Goal: Information Seeking & Learning: Learn about a topic

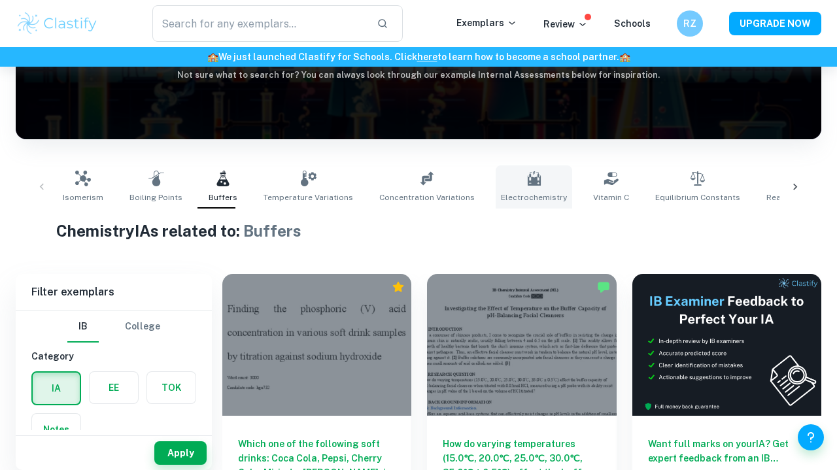
scroll to position [167, 0]
click at [790, 184] on icon at bounding box center [795, 186] width 13 height 13
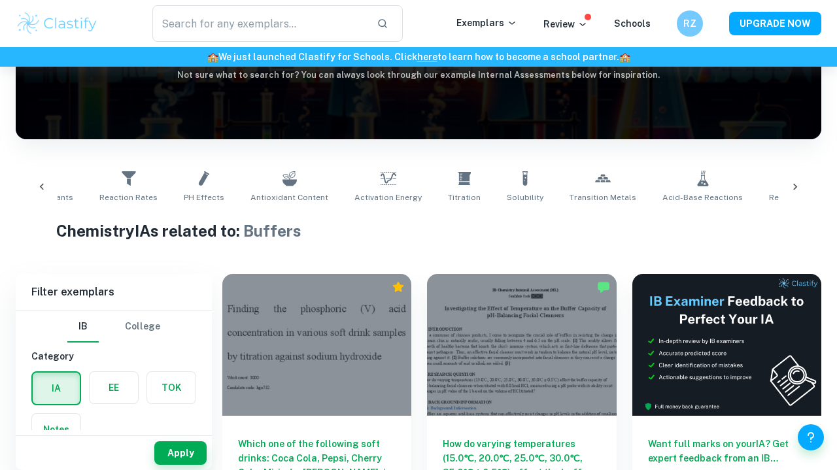
scroll to position [0, 667]
click at [697, 184] on icon at bounding box center [702, 179] width 11 height 16
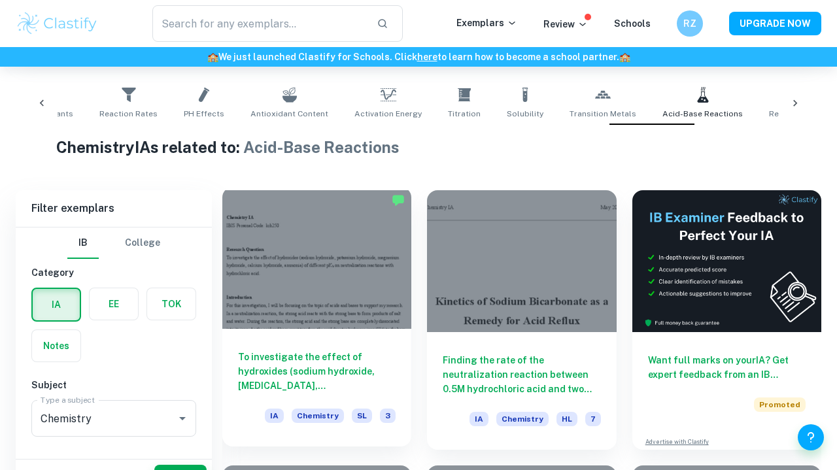
scroll to position [283, 0]
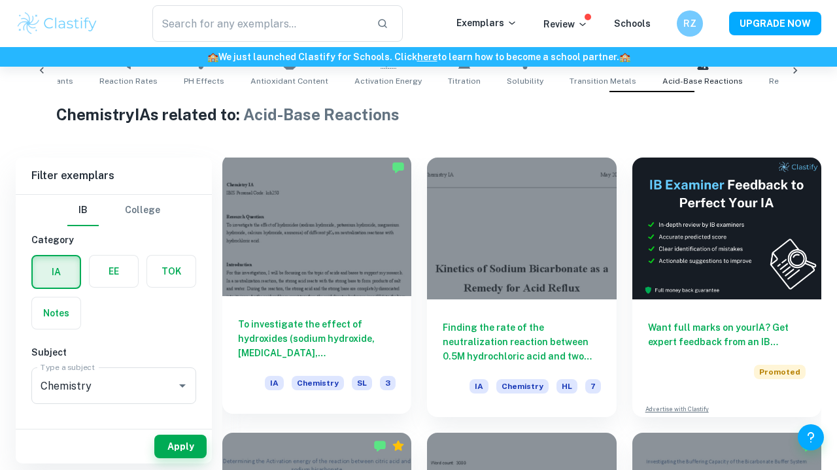
click at [340, 341] on h6 "To investigate the effect of hydroxides (sodium hydroxide, [MEDICAL_DATA], [MED…" at bounding box center [317, 338] width 158 height 43
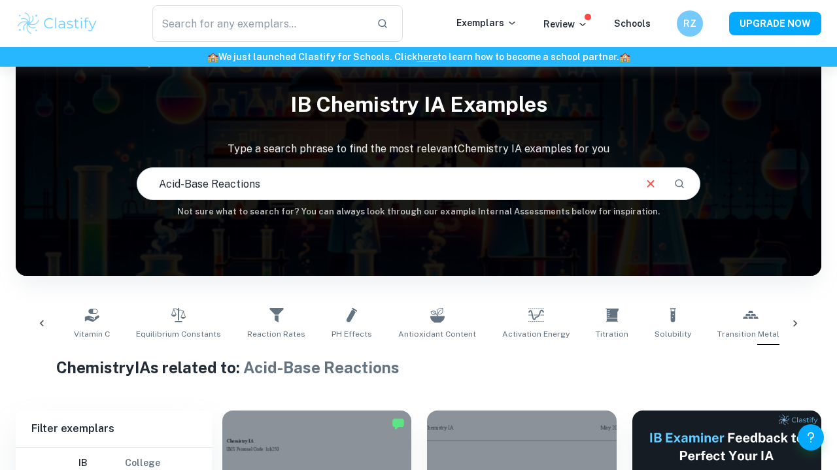
scroll to position [54, 0]
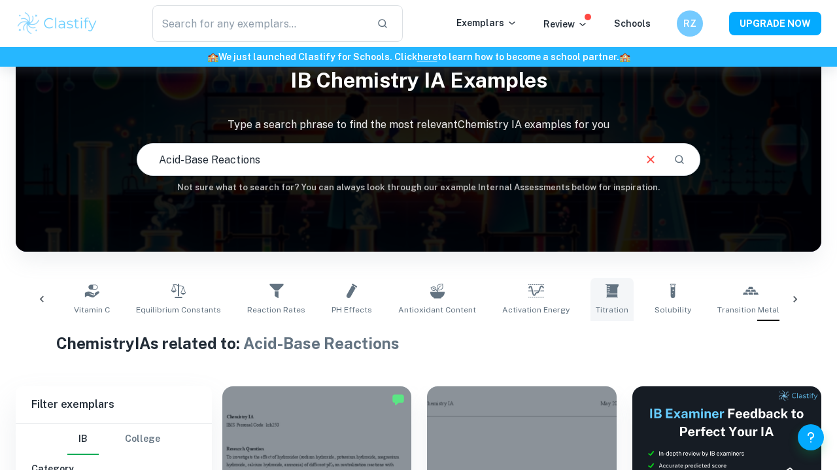
click at [590, 303] on link "Titration" at bounding box center [611, 299] width 43 height 43
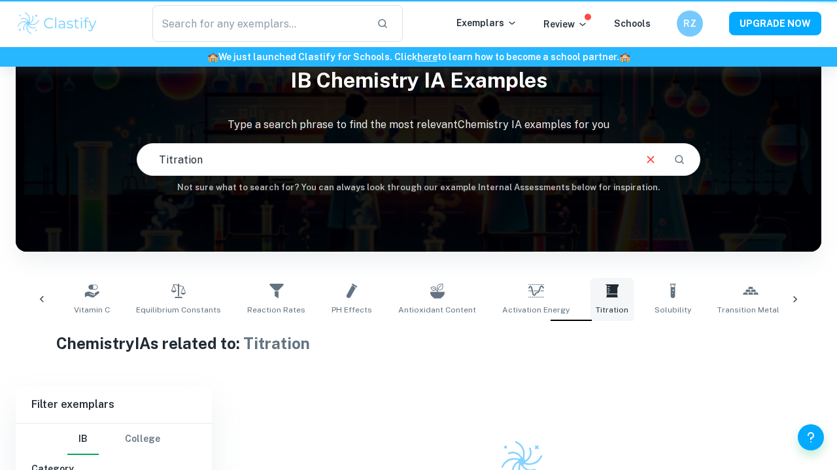
type input "Titration"
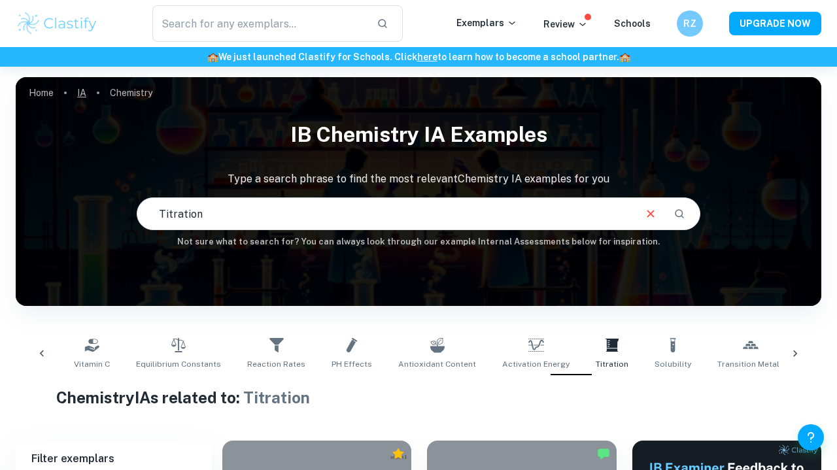
click at [82, 94] on link "IA" at bounding box center [81, 93] width 9 height 18
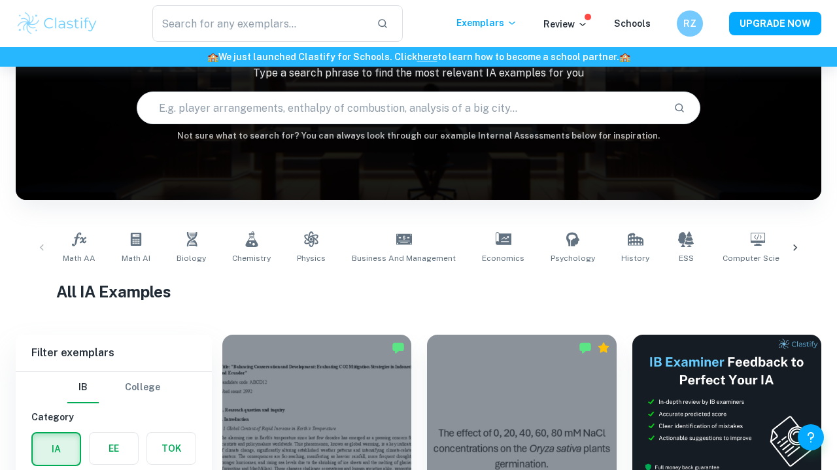
scroll to position [107, 0]
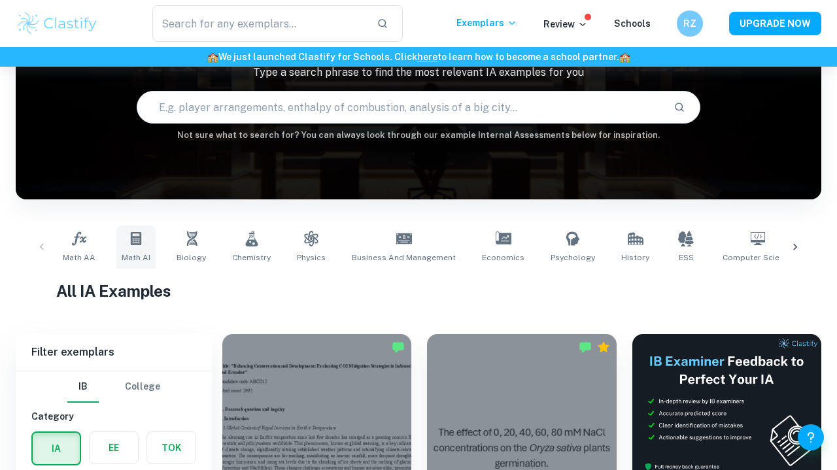
click at [133, 252] on span "Math AI" at bounding box center [136, 258] width 29 height 12
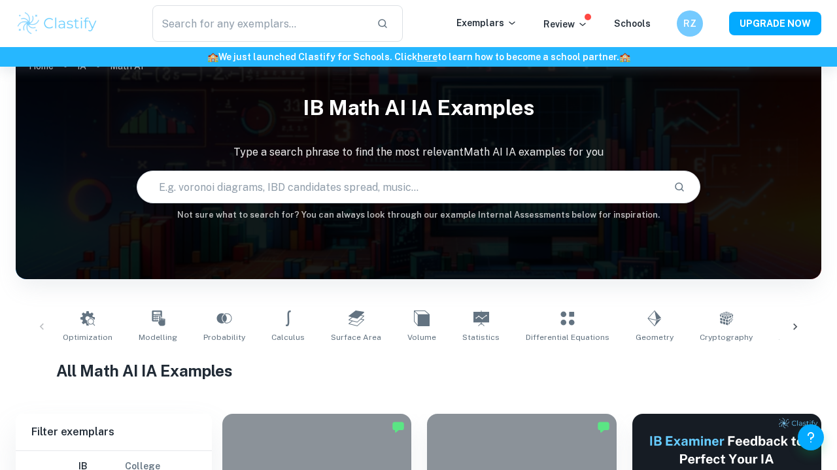
scroll to position [27, 0]
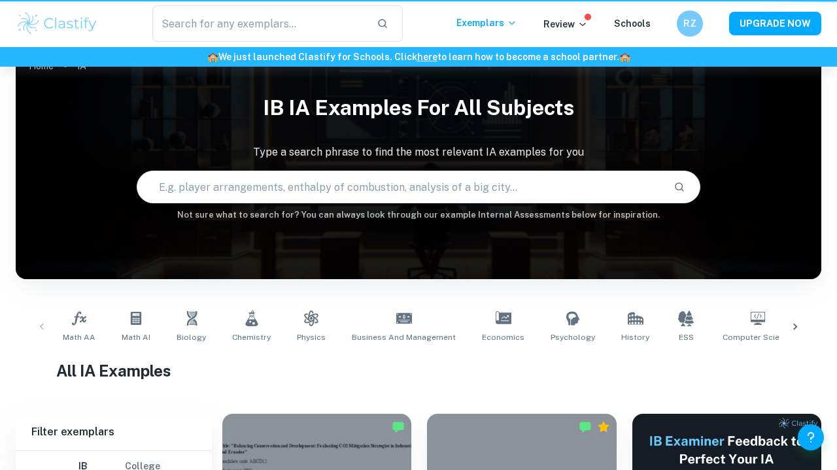
scroll to position [107, 0]
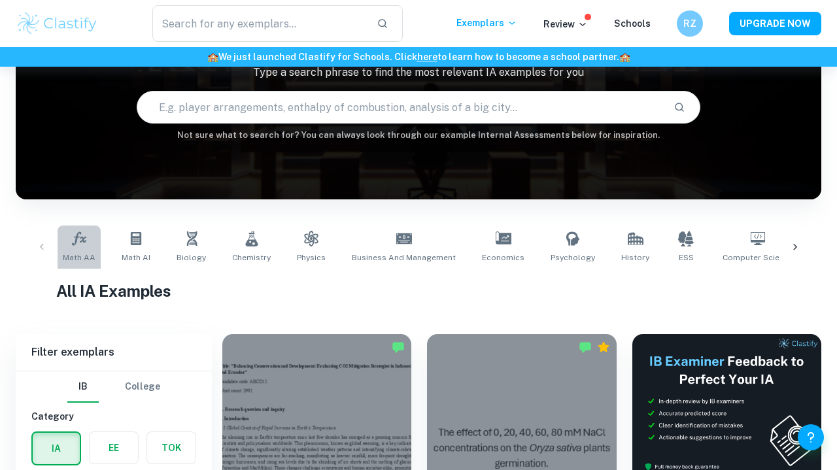
click at [60, 253] on link "Math AA" at bounding box center [79, 247] width 43 height 43
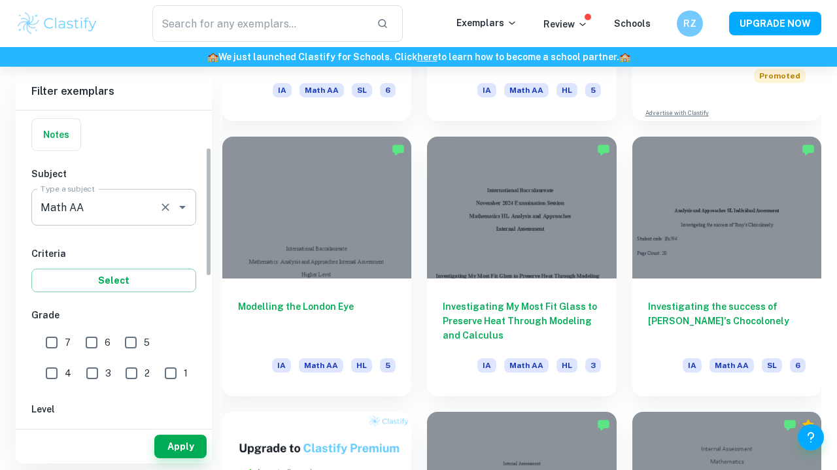
scroll to position [101, 0]
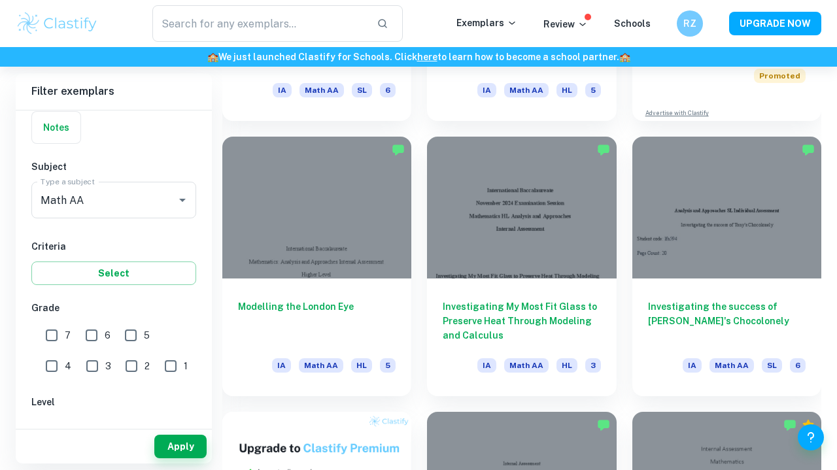
click at [47, 339] on input "7" at bounding box center [52, 335] width 26 height 26
checkbox input "true"
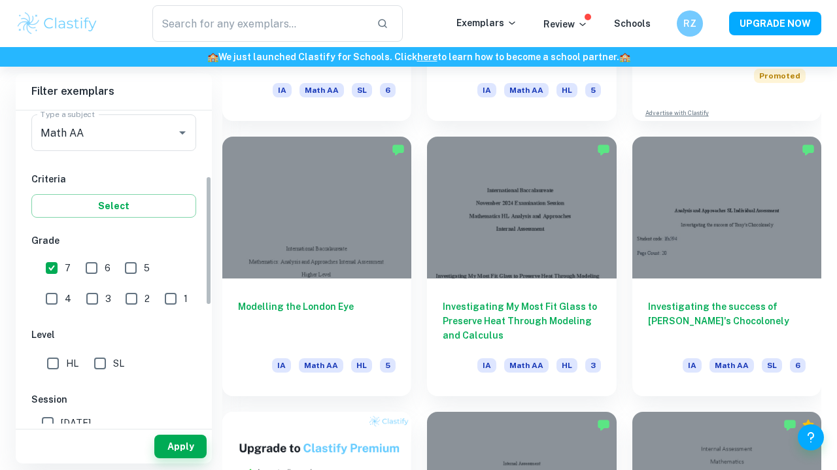
scroll to position [169, 0]
click at [46, 368] on input "HL" at bounding box center [53, 363] width 26 height 26
checkbox input "true"
click at [165, 443] on button "Apply" at bounding box center [180, 447] width 52 height 24
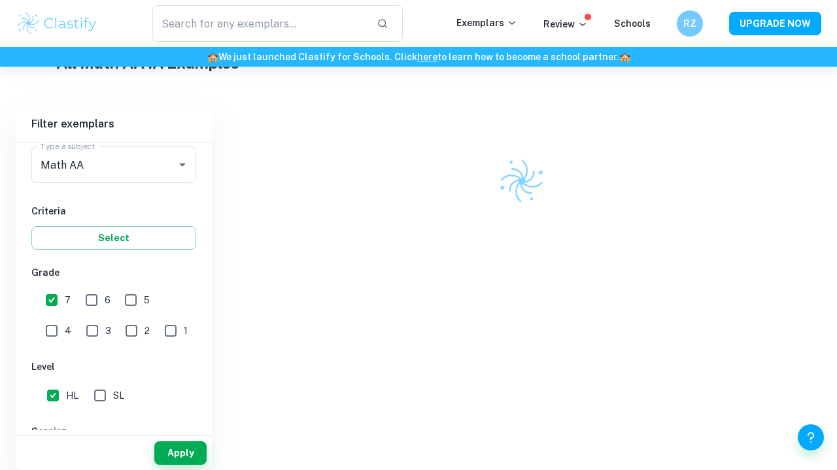
scroll to position [328, 0]
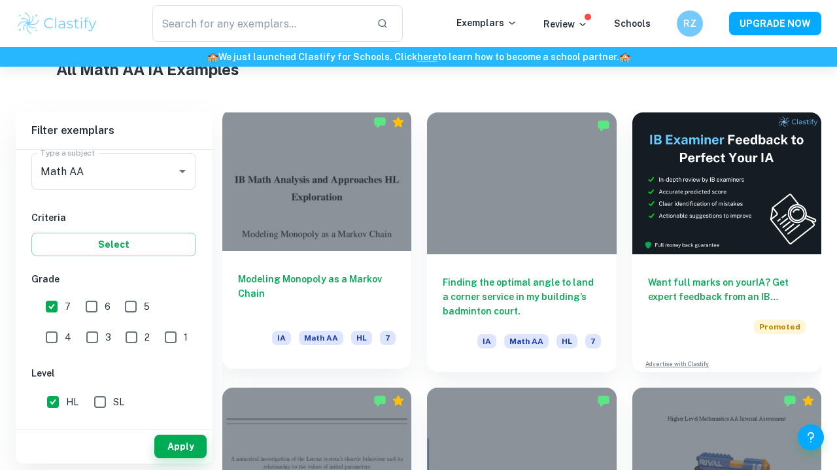
click at [329, 284] on h6 "Modeling Monopoly as a Markov Chain" at bounding box center [317, 293] width 158 height 43
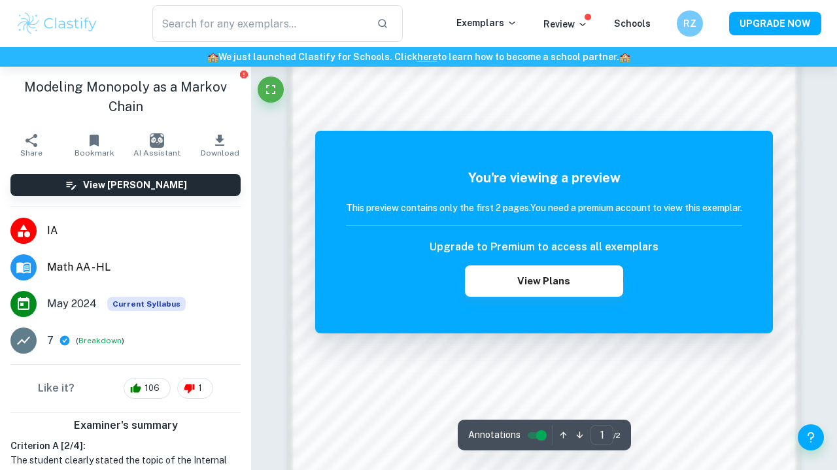
scroll to position [863, 0]
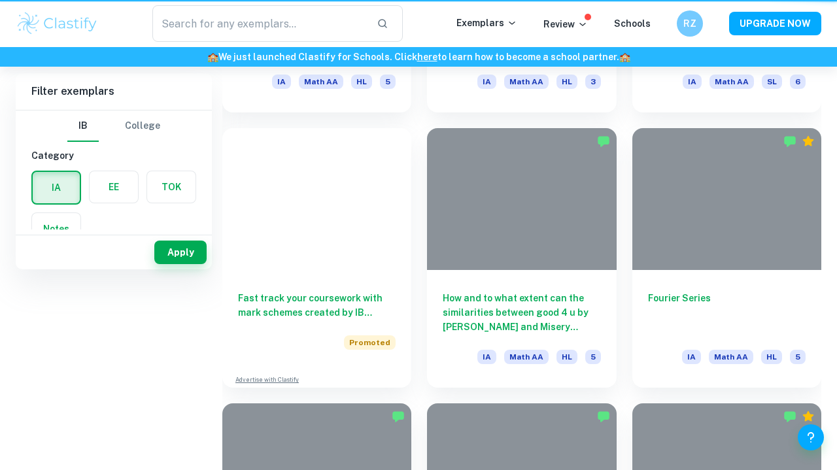
scroll to position [328, 0]
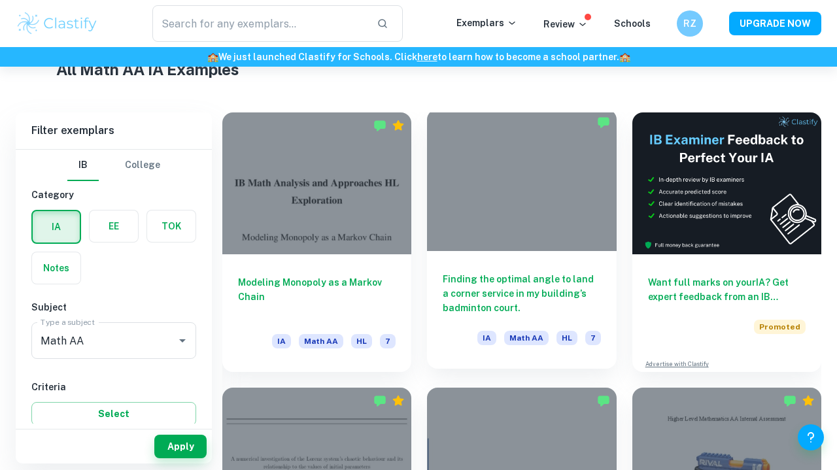
click at [494, 281] on h6 "Finding the optimal angle to land a corner service in my building’s badminton c…" at bounding box center [522, 293] width 158 height 43
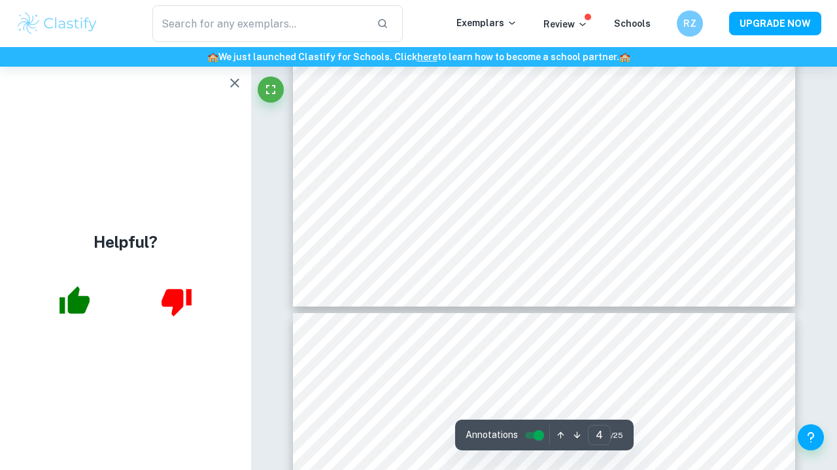
scroll to position [2797, 0]
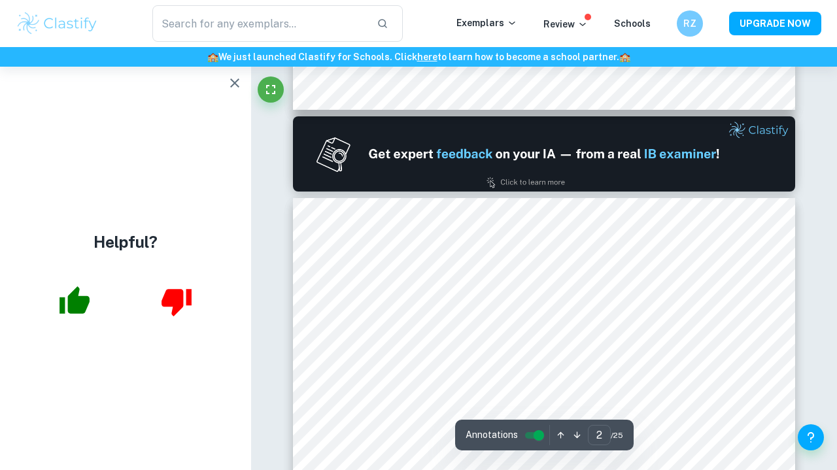
type input "1"
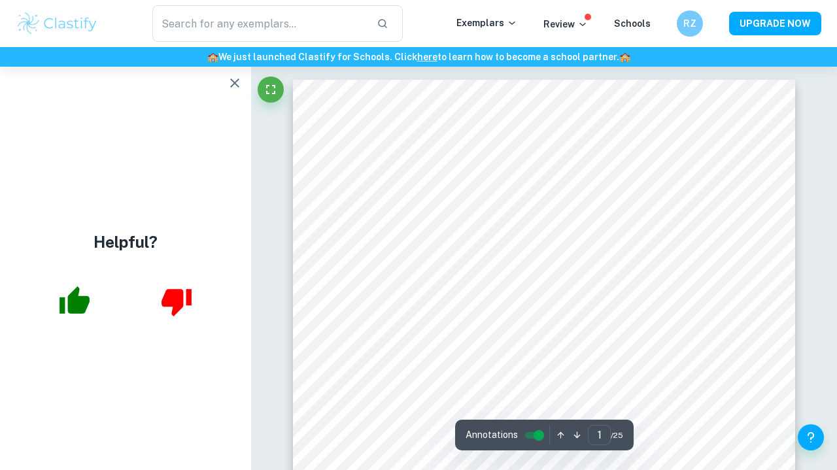
scroll to position [0, 0]
click at [236, 81] on icon "button" at bounding box center [234, 82] width 9 height 9
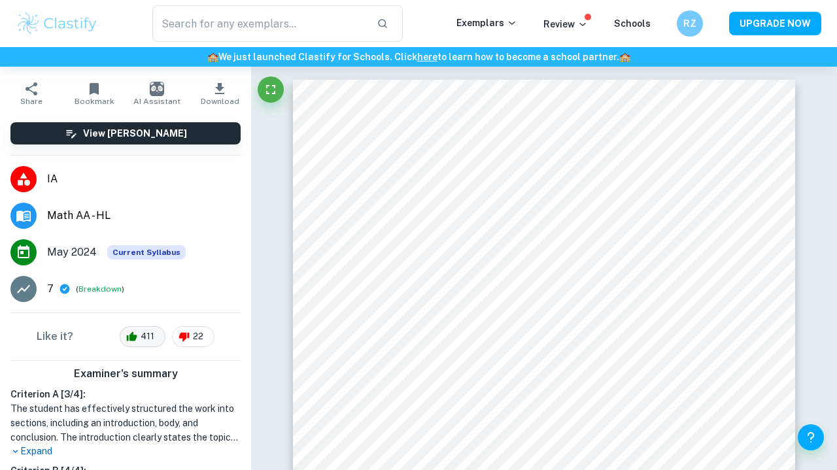
scroll to position [72, 0]
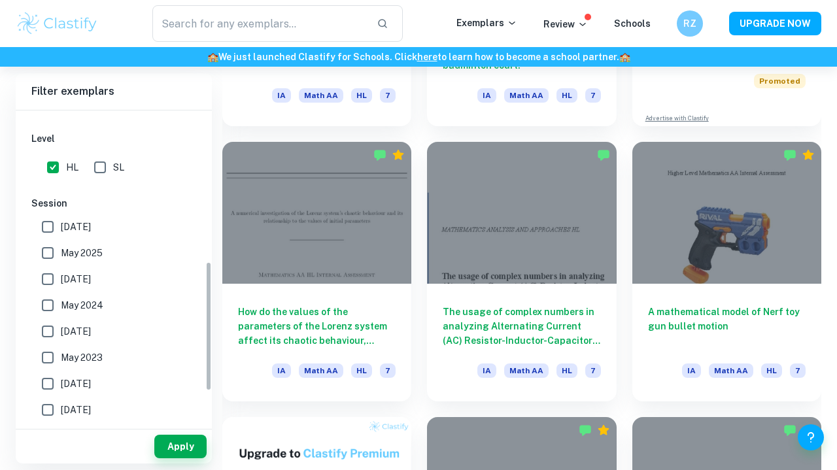
scroll to position [367, 0]
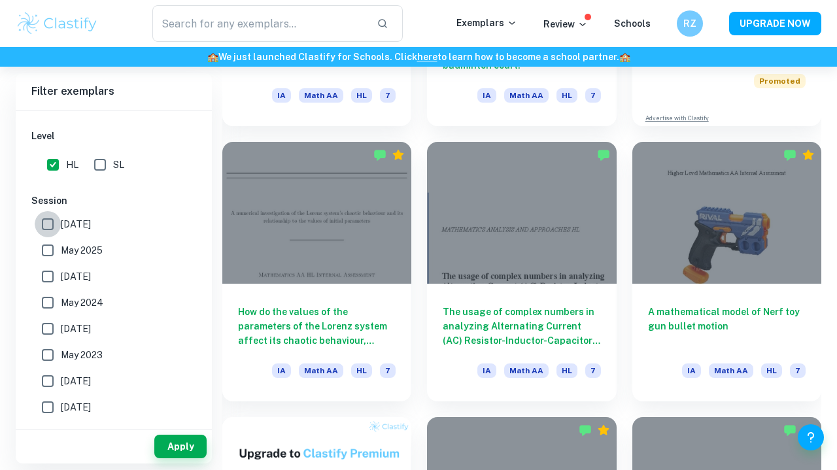
click at [50, 228] on input "[DATE]" at bounding box center [48, 224] width 26 height 26
checkbox input "true"
click at [46, 248] on input "May 2025" at bounding box center [48, 250] width 26 height 26
checkbox input "true"
click at [180, 442] on button "Apply" at bounding box center [180, 447] width 52 height 24
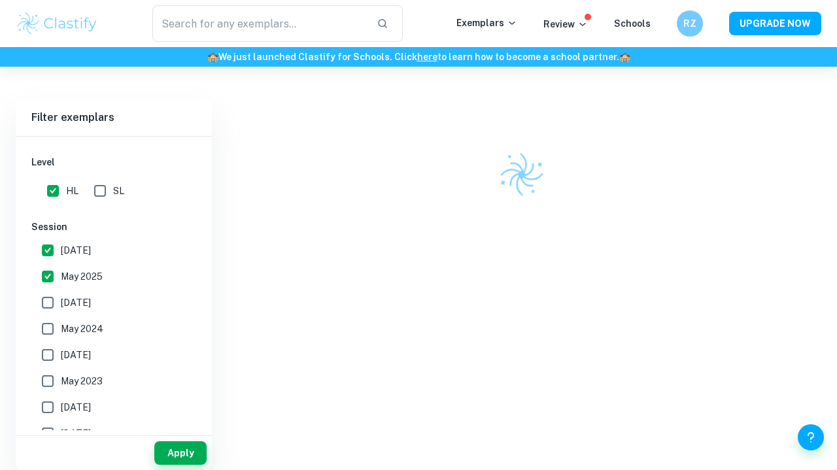
scroll to position [328, 0]
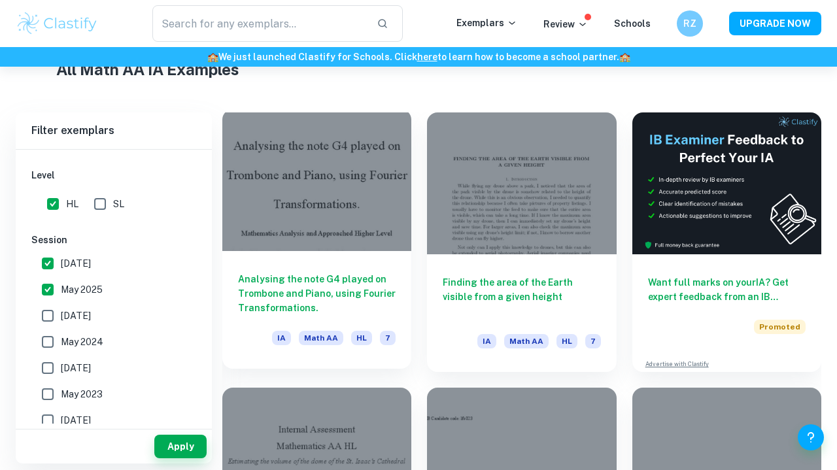
click at [352, 291] on h6 "Analysing the note G4 played on Trombone and Piano, using Fourier Transformatio…" at bounding box center [317, 293] width 158 height 43
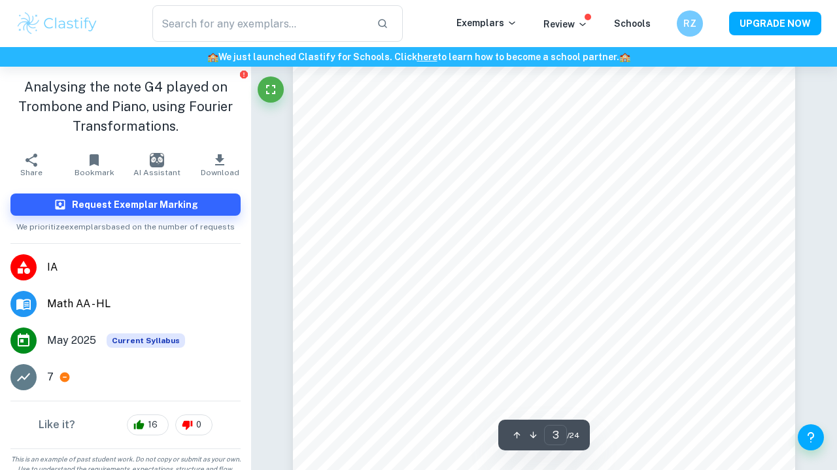
scroll to position [1630, 0]
type input "5"
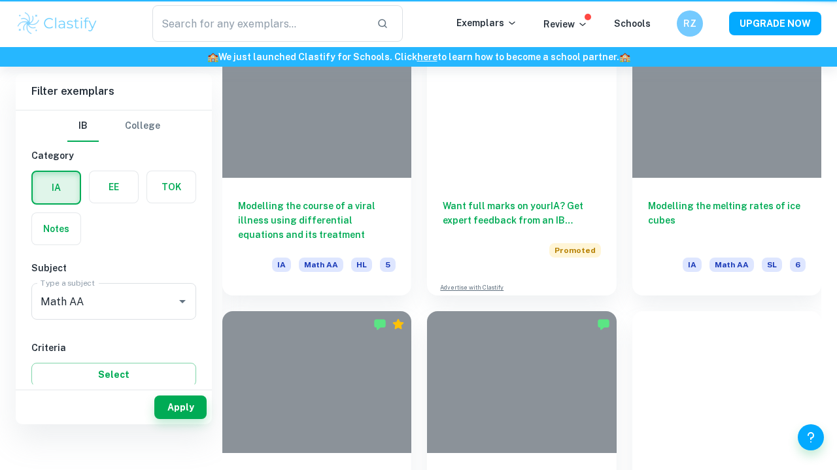
scroll to position [328, 0]
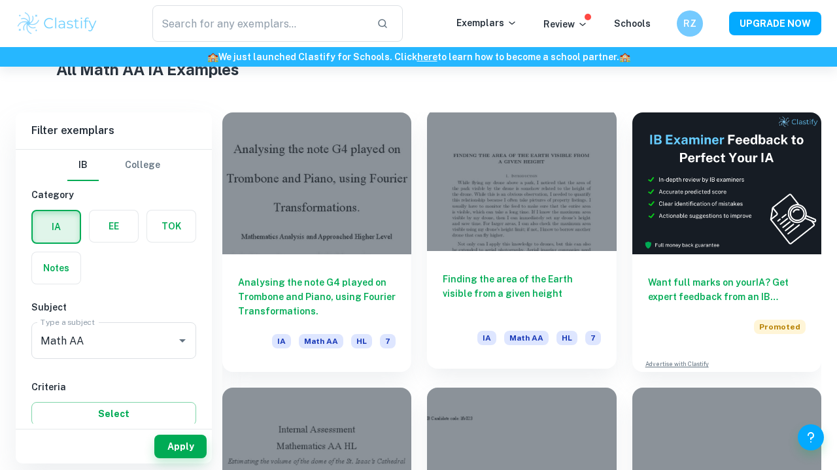
click at [554, 297] on h6 "Finding the area of the Earth visible from a given height" at bounding box center [522, 293] width 158 height 43
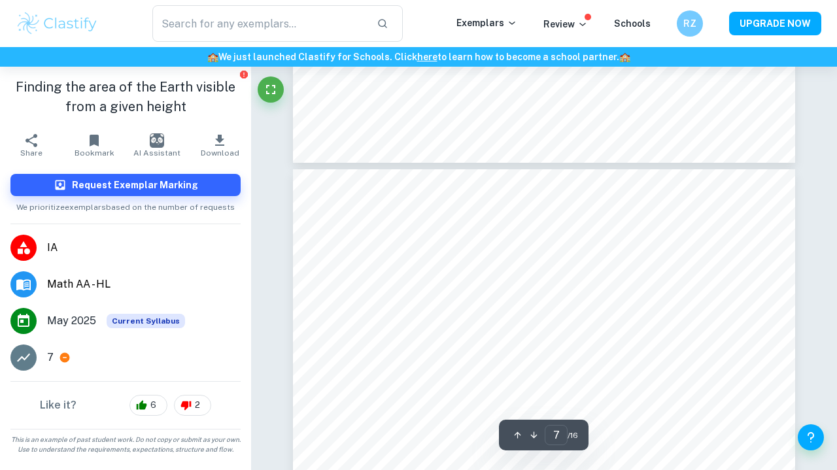
scroll to position [4009, 0]
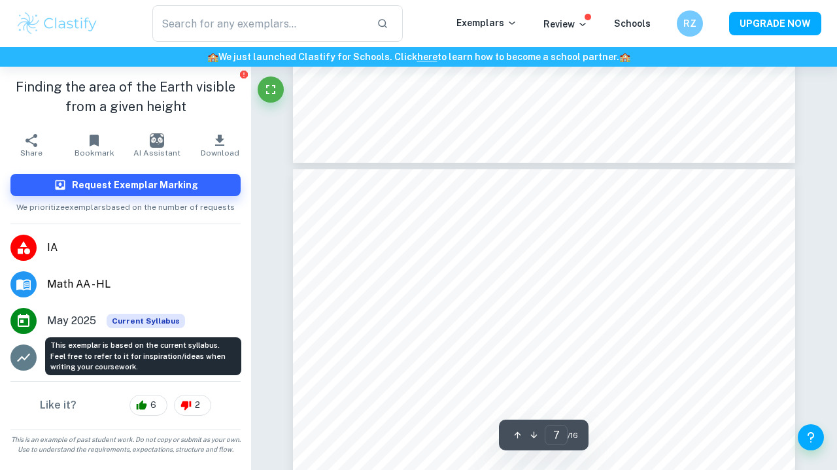
click at [126, 319] on span "Current Syllabus" at bounding box center [146, 321] width 78 height 14
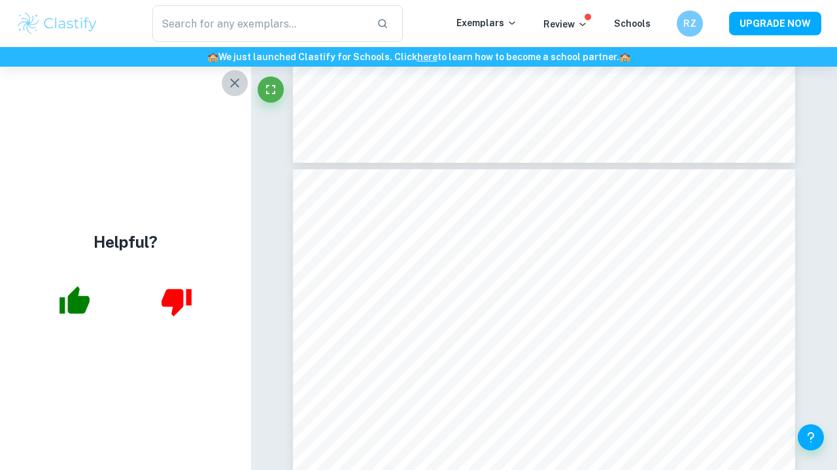
click at [228, 88] on icon "button" at bounding box center [235, 83] width 16 height 16
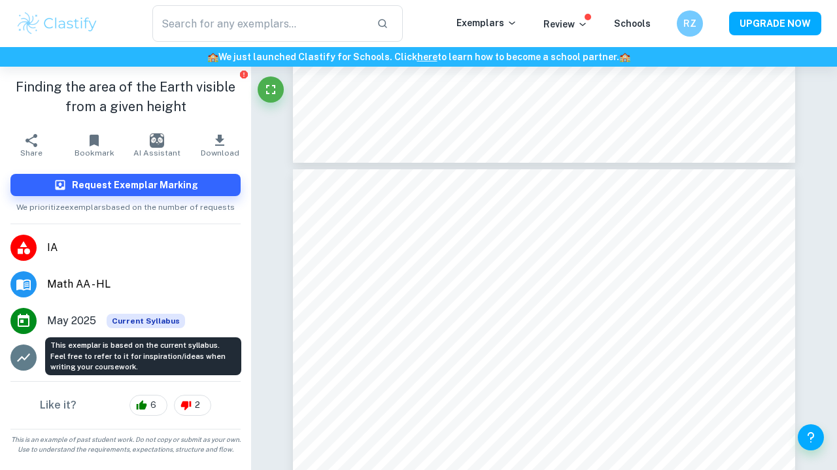
click at [117, 359] on div "This exemplar is based on the current syllabus. Feel free to refer to it for in…" at bounding box center [143, 356] width 196 height 38
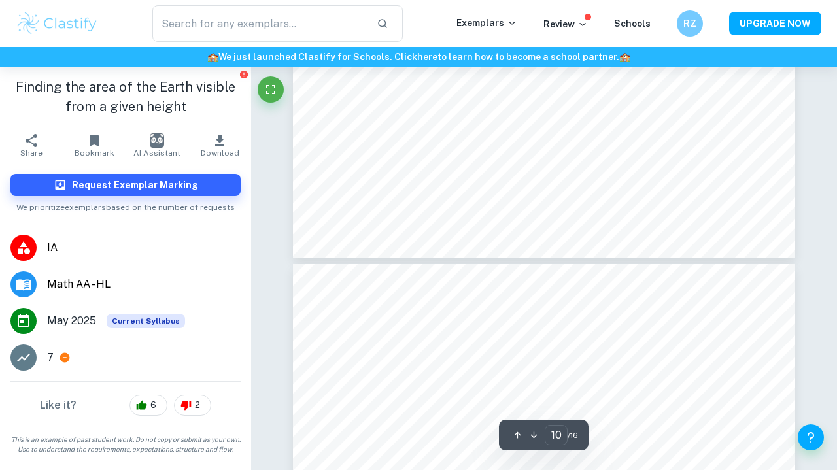
scroll to position [6621, 0]
type input "12"
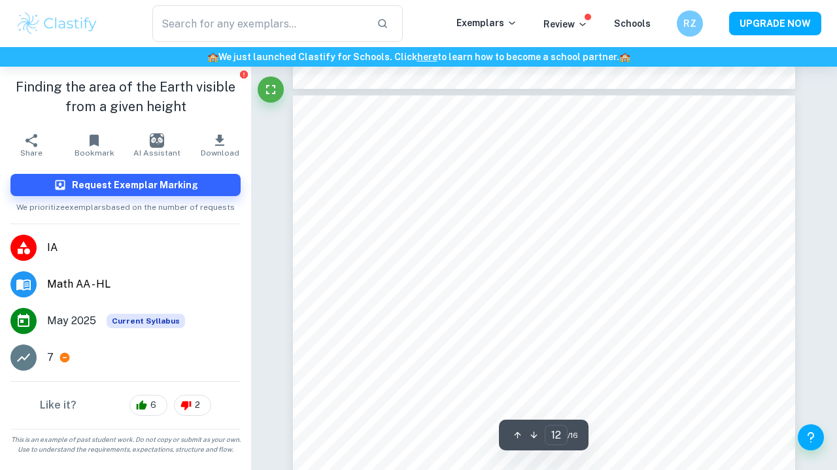
scroll to position [7468, 0]
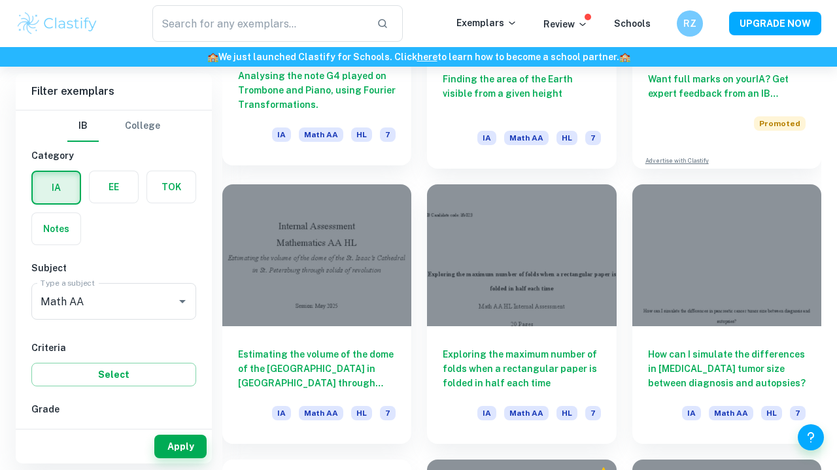
scroll to position [534, 0]
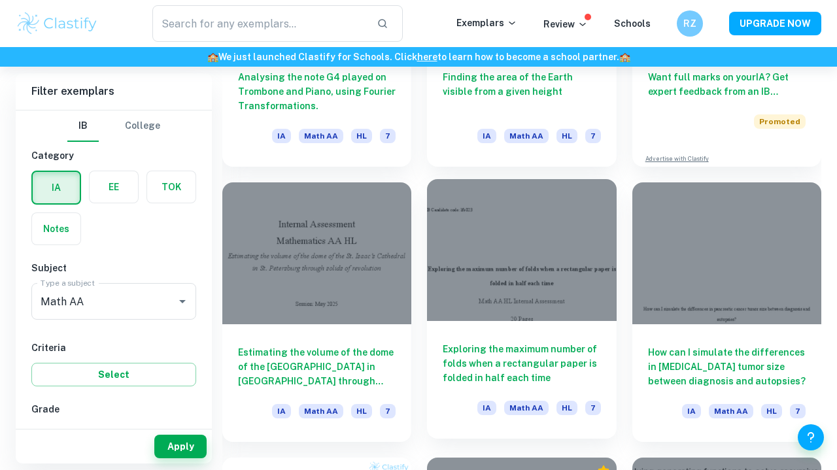
click at [460, 323] on div "Exploring the maximum number of folds when a rectangular paper is folded in hal…" at bounding box center [521, 380] width 189 height 118
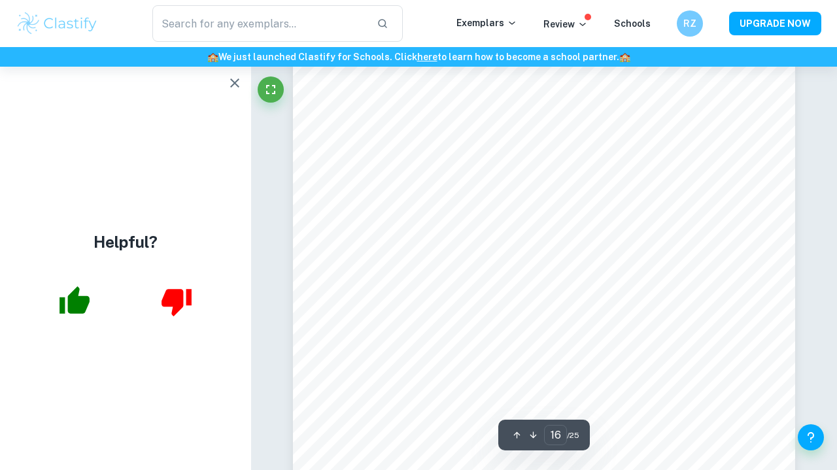
scroll to position [11235, 1]
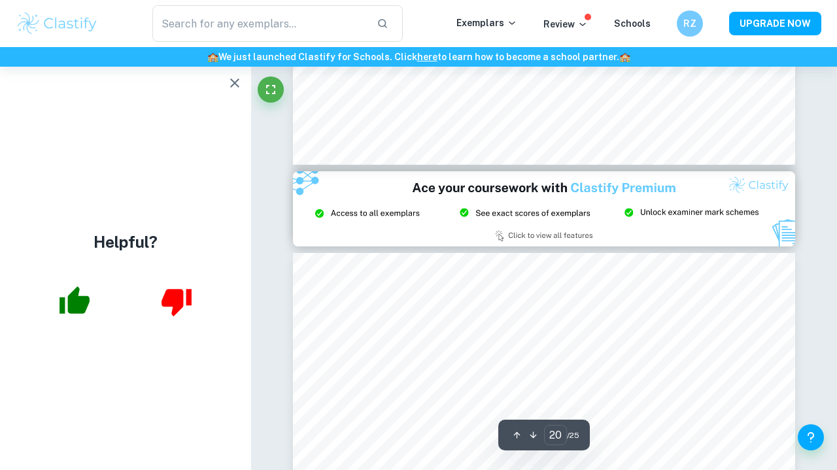
type input "21"
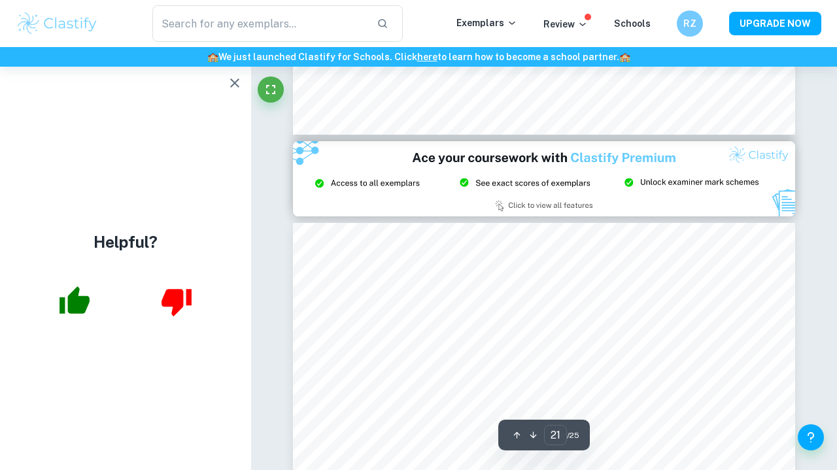
scroll to position [14598, 0]
click at [231, 84] on icon "button" at bounding box center [235, 83] width 16 height 16
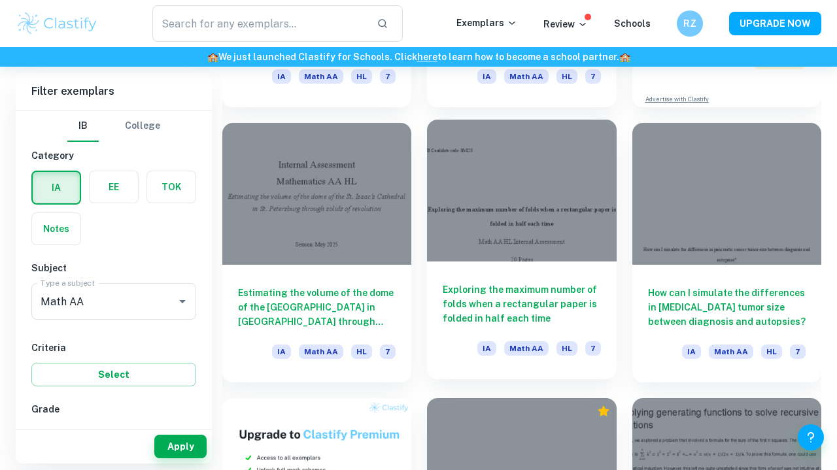
scroll to position [592, 0]
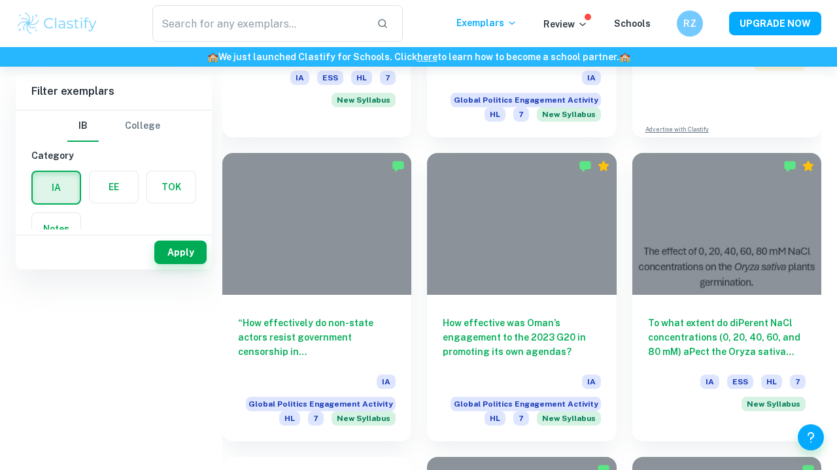
scroll to position [107, 0]
